Goal: Task Accomplishment & Management: Use online tool/utility

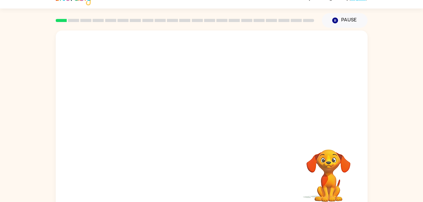
scroll to position [19, 0]
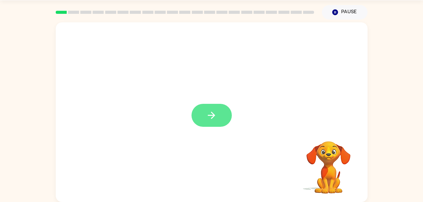
click at [219, 115] on button "button" at bounding box center [212, 115] width 40 height 23
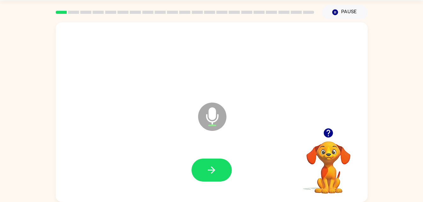
click at [216, 121] on icon "Microphone The Microphone is here when it is your turn to talk" at bounding box center [244, 124] width 95 height 47
click at [331, 159] on video "Your browser must support playing .mp4 files to use Literably. Please try using…" at bounding box center [328, 163] width 63 height 63
click at [212, 123] on icon "Microphone The Microphone is here when it is your turn to talk" at bounding box center [244, 124] width 95 height 47
click at [213, 116] on icon "Microphone The Microphone is here when it is your turn to talk" at bounding box center [244, 124] width 95 height 47
click at [210, 120] on icon at bounding box center [212, 117] width 28 height 28
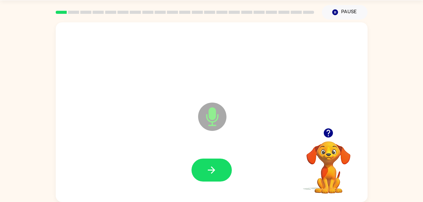
click at [215, 121] on icon "Microphone The Microphone is here when it is your turn to talk" at bounding box center [244, 124] width 95 height 47
click at [210, 120] on icon at bounding box center [212, 117] width 28 height 28
click at [168, 69] on div at bounding box center [211, 61] width 299 height 52
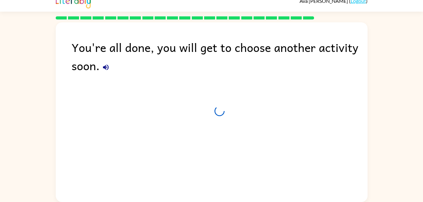
scroll to position [8, 0]
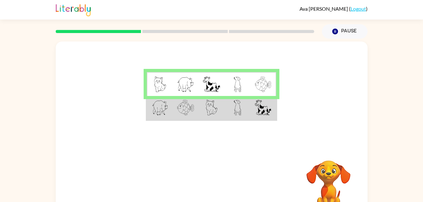
click at [238, 113] on img at bounding box center [238, 108] width 8 height 16
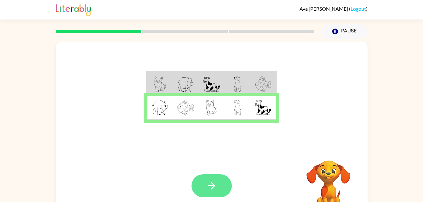
click at [212, 186] on icon "button" at bounding box center [211, 186] width 11 height 11
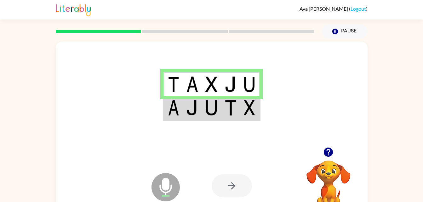
click at [243, 109] on td at bounding box center [250, 108] width 19 height 24
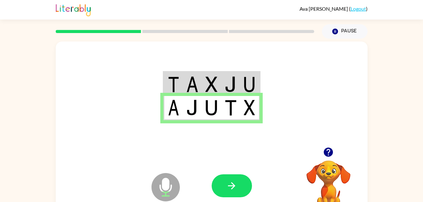
click at [331, 183] on video "Your browser must support playing .mp4 files to use Literably. Please try using…" at bounding box center [328, 182] width 63 height 63
click at [180, 80] on td at bounding box center [173, 84] width 19 height 24
click at [181, 84] on td at bounding box center [173, 84] width 19 height 24
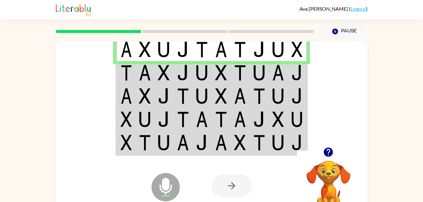
click at [130, 73] on img at bounding box center [126, 73] width 11 height 16
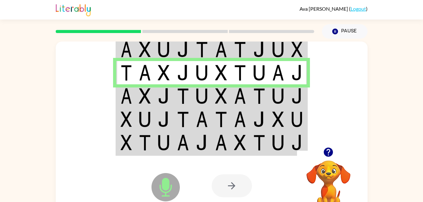
click at [124, 101] on img at bounding box center [126, 96] width 11 height 16
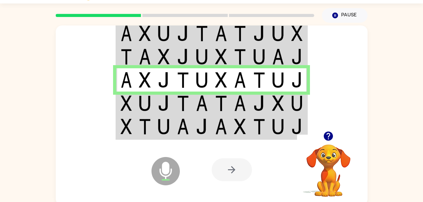
scroll to position [19, 0]
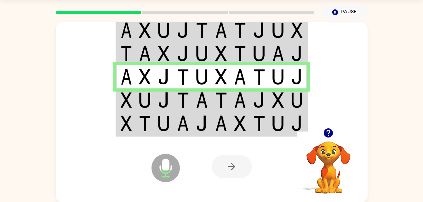
click at [124, 102] on img at bounding box center [126, 100] width 11 height 16
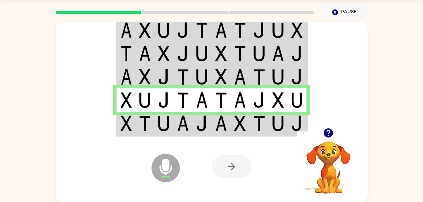
click at [140, 132] on div "Microphone The Microphone is here when it is your turn to talk" at bounding box center [150, 152] width 63 height 42
click at [133, 122] on td at bounding box center [125, 124] width 19 height 24
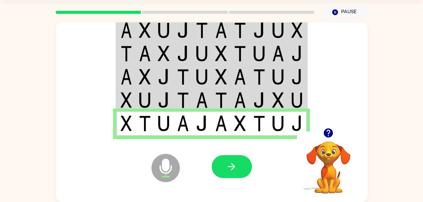
click at [330, 162] on video "Your browser must support playing .mp4 files to use Literably. Please try using…" at bounding box center [328, 163] width 63 height 63
click at [134, 97] on td at bounding box center [125, 100] width 19 height 23
click at [134, 121] on td at bounding box center [125, 124] width 19 height 24
click at [327, 164] on video "Your browser must support playing .mp4 files to use Literably. Please try using…" at bounding box center [328, 163] width 63 height 63
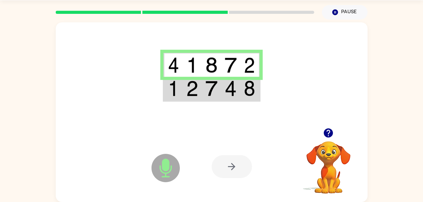
click at [179, 93] on img at bounding box center [173, 89] width 11 height 16
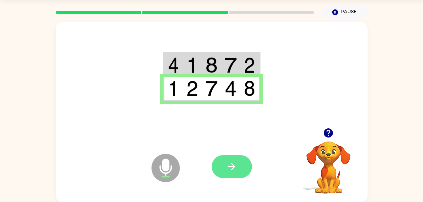
click at [226, 168] on icon "button" at bounding box center [231, 166] width 11 height 11
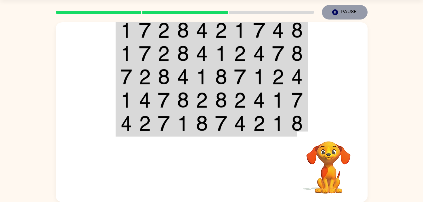
click at [347, 10] on button "Pause Pause" at bounding box center [345, 12] width 46 height 15
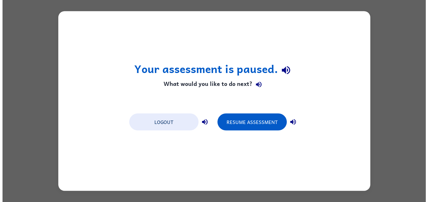
scroll to position [0, 0]
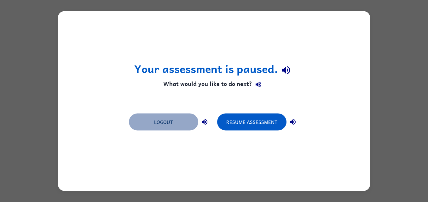
click at [170, 121] on button "Logout" at bounding box center [163, 122] width 69 height 17
